Goal: Use online tool/utility: Utilize a website feature to perform a specific function

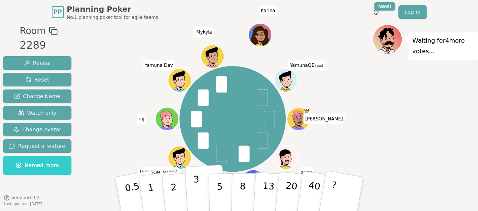
click at [199, 195] on p "3" at bounding box center [197, 194] width 8 height 41
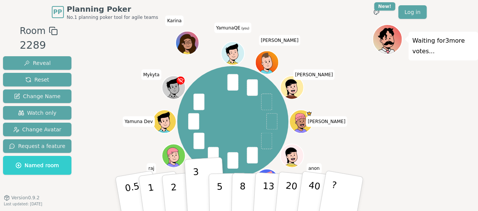
click at [237, 56] on icon at bounding box center [233, 57] width 11 height 4
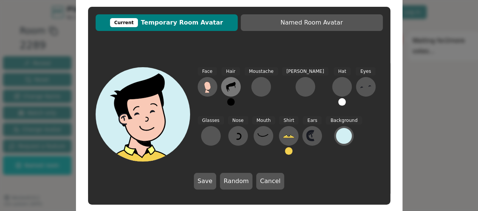
click at [234, 90] on icon at bounding box center [231, 87] width 12 height 12
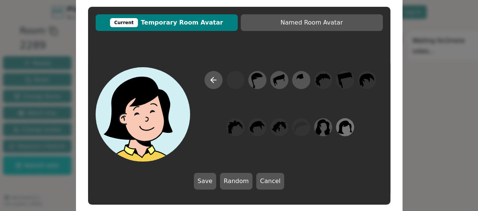
click at [344, 127] on icon at bounding box center [345, 127] width 15 height 17
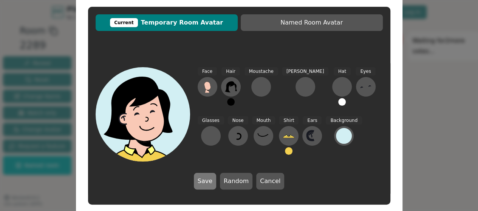
click at [208, 180] on button "Save" at bounding box center [205, 181] width 22 height 17
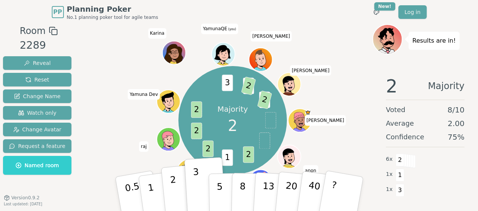
click at [180, 190] on button "2" at bounding box center [182, 195] width 43 height 60
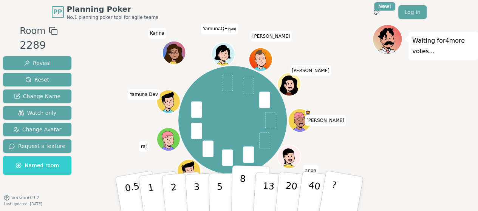
click at [247, 195] on button "8" at bounding box center [250, 194] width 39 height 57
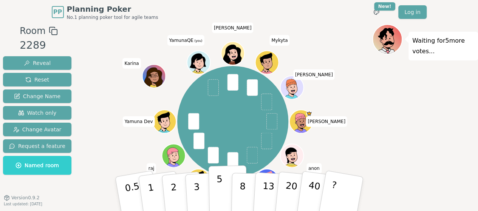
click at [222, 183] on button "5" at bounding box center [227, 194] width 39 height 57
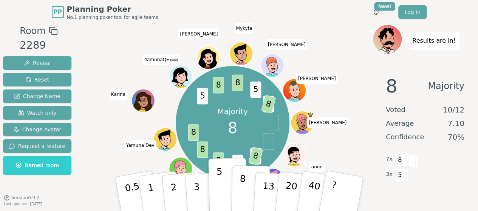
click at [242, 189] on p "8" at bounding box center [242, 194] width 6 height 41
